Goal: Book appointment/travel/reservation

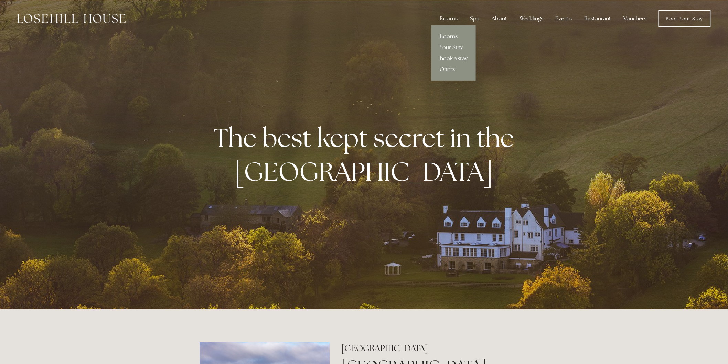
click at [451, 57] on link "Book a stay" at bounding box center [453, 58] width 44 height 11
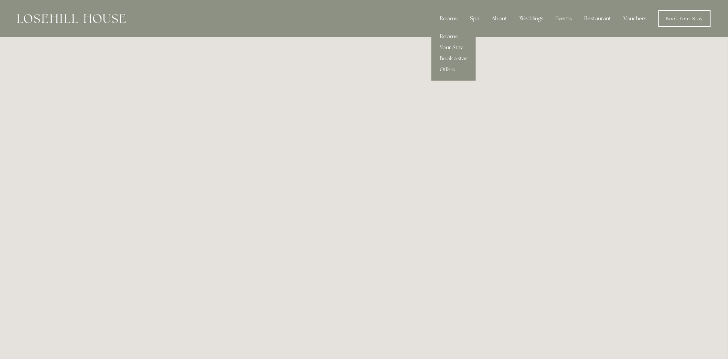
click at [456, 18] on div "Rooms" at bounding box center [448, 19] width 29 height 14
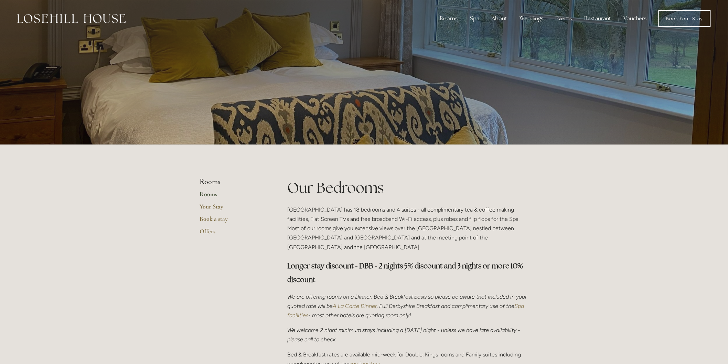
click at [81, 22] on img at bounding box center [71, 18] width 108 height 9
